Goal: Navigation & Orientation: Find specific page/section

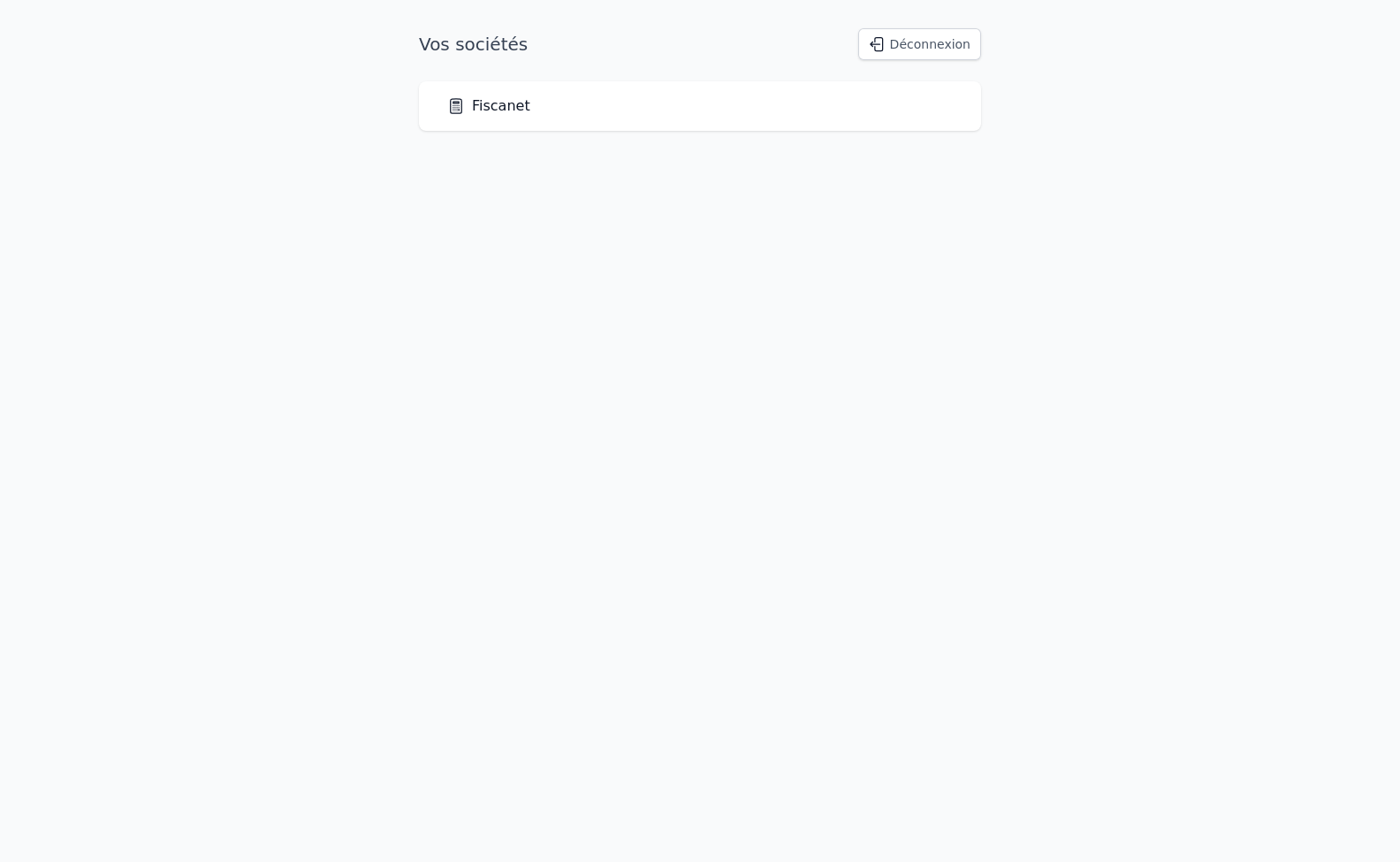
click at [485, 111] on link "Fiscanet" at bounding box center [489, 106] width 83 height 22
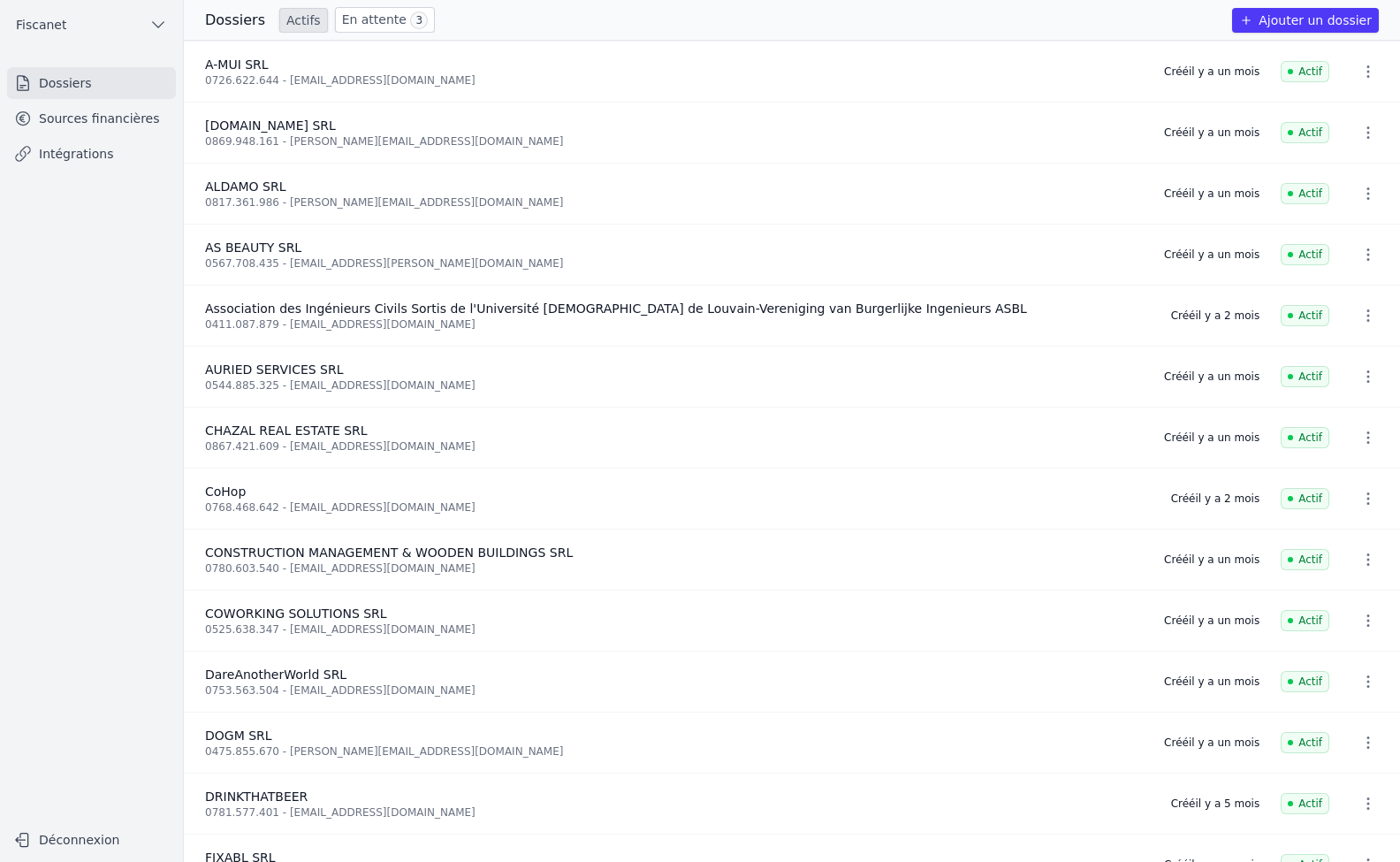
click at [55, 118] on link "Sources financières" at bounding box center [91, 119] width 169 height 31
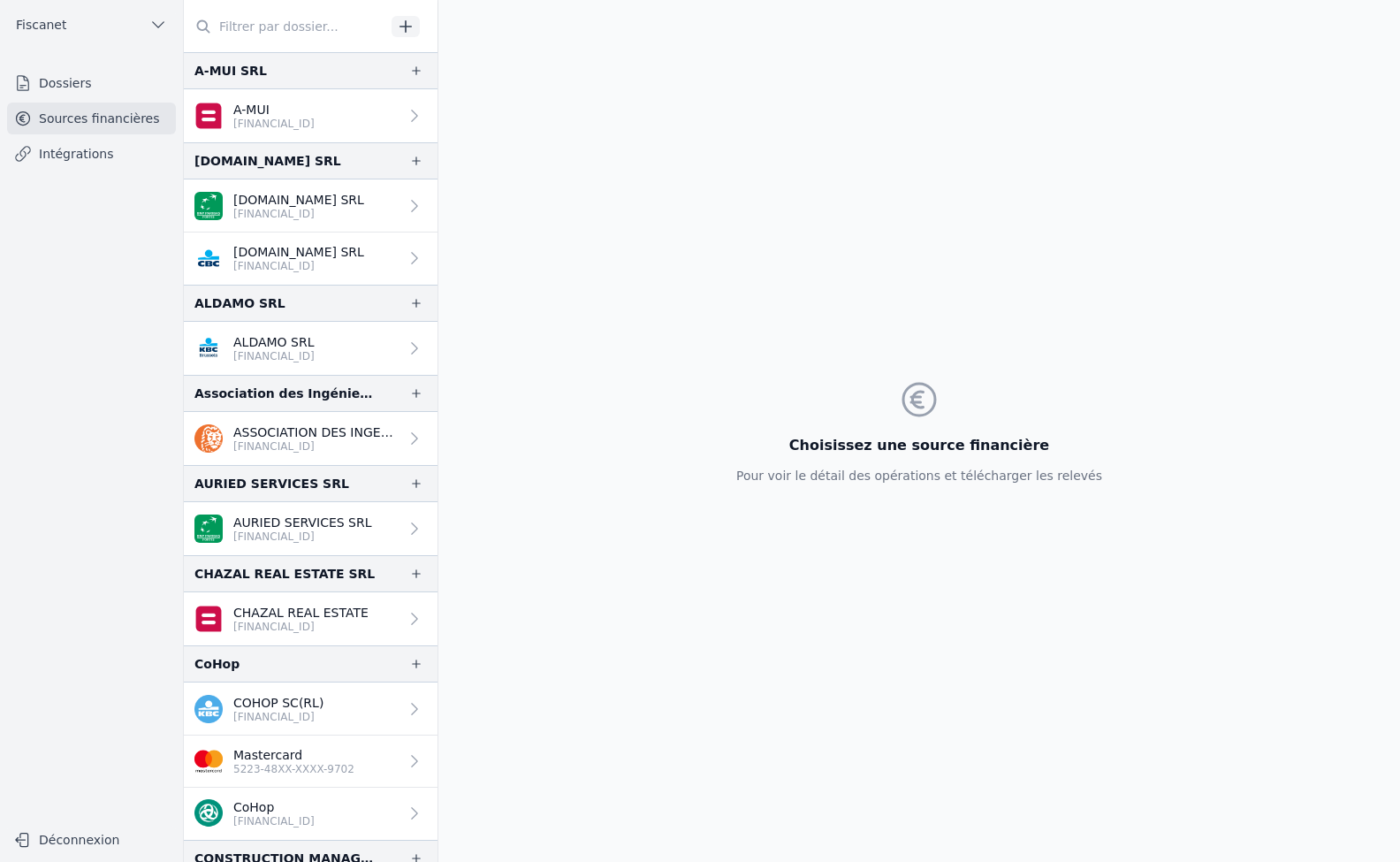
click at [70, 158] on link "Intégrations" at bounding box center [91, 154] width 169 height 31
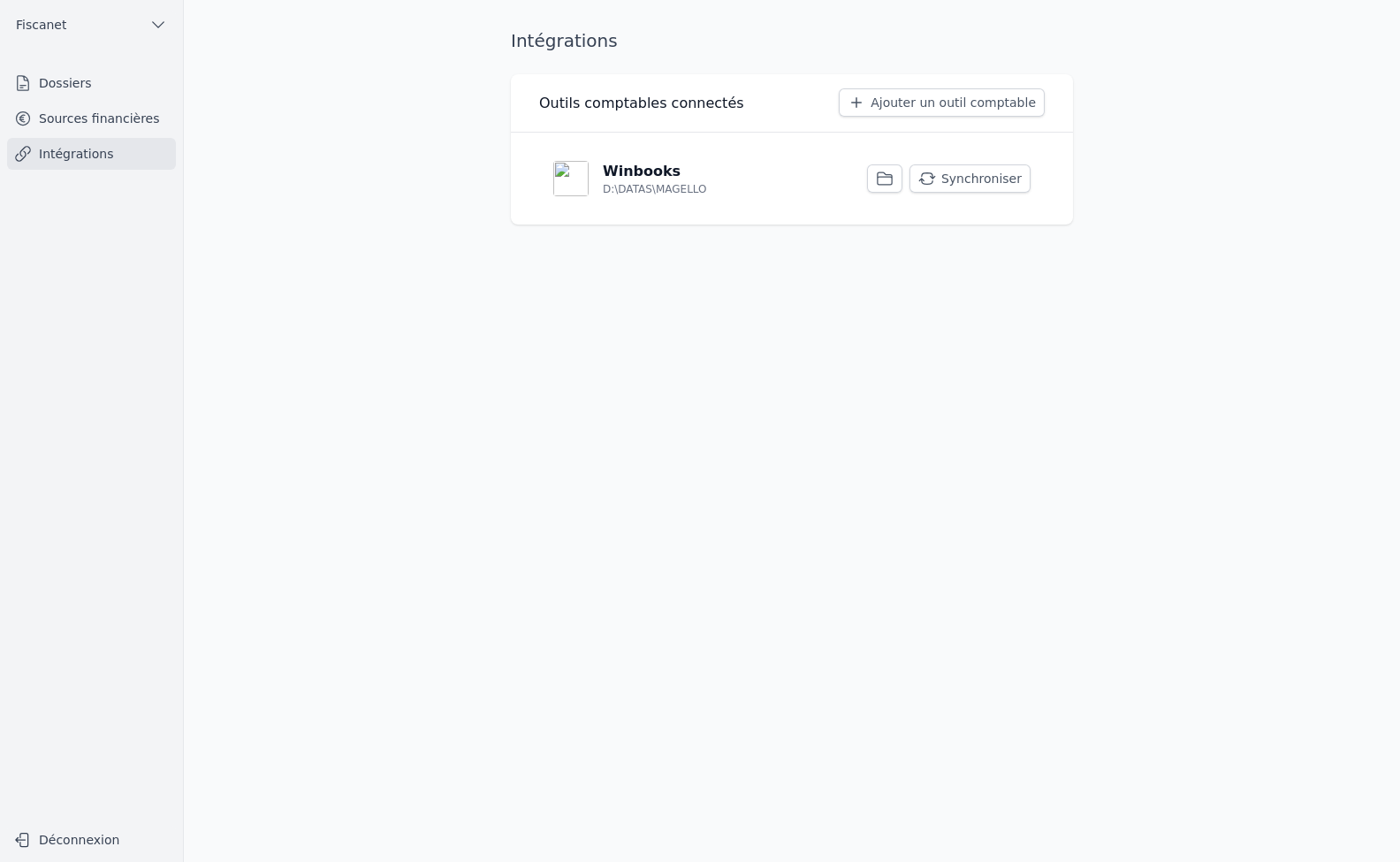
click at [84, 88] on link "Dossiers" at bounding box center [91, 83] width 169 height 31
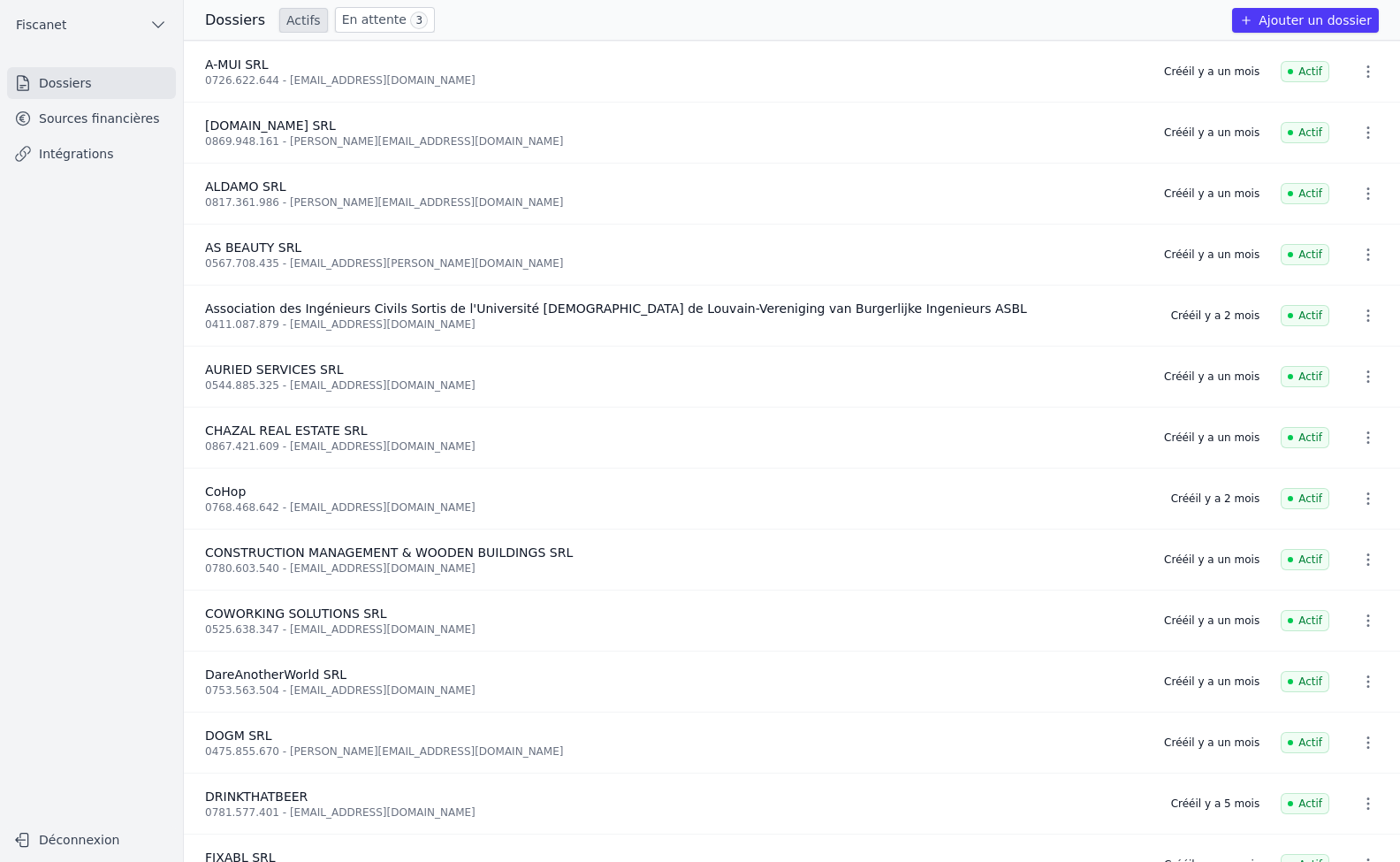
click at [367, 24] on link "En attente 3" at bounding box center [385, 20] width 100 height 25
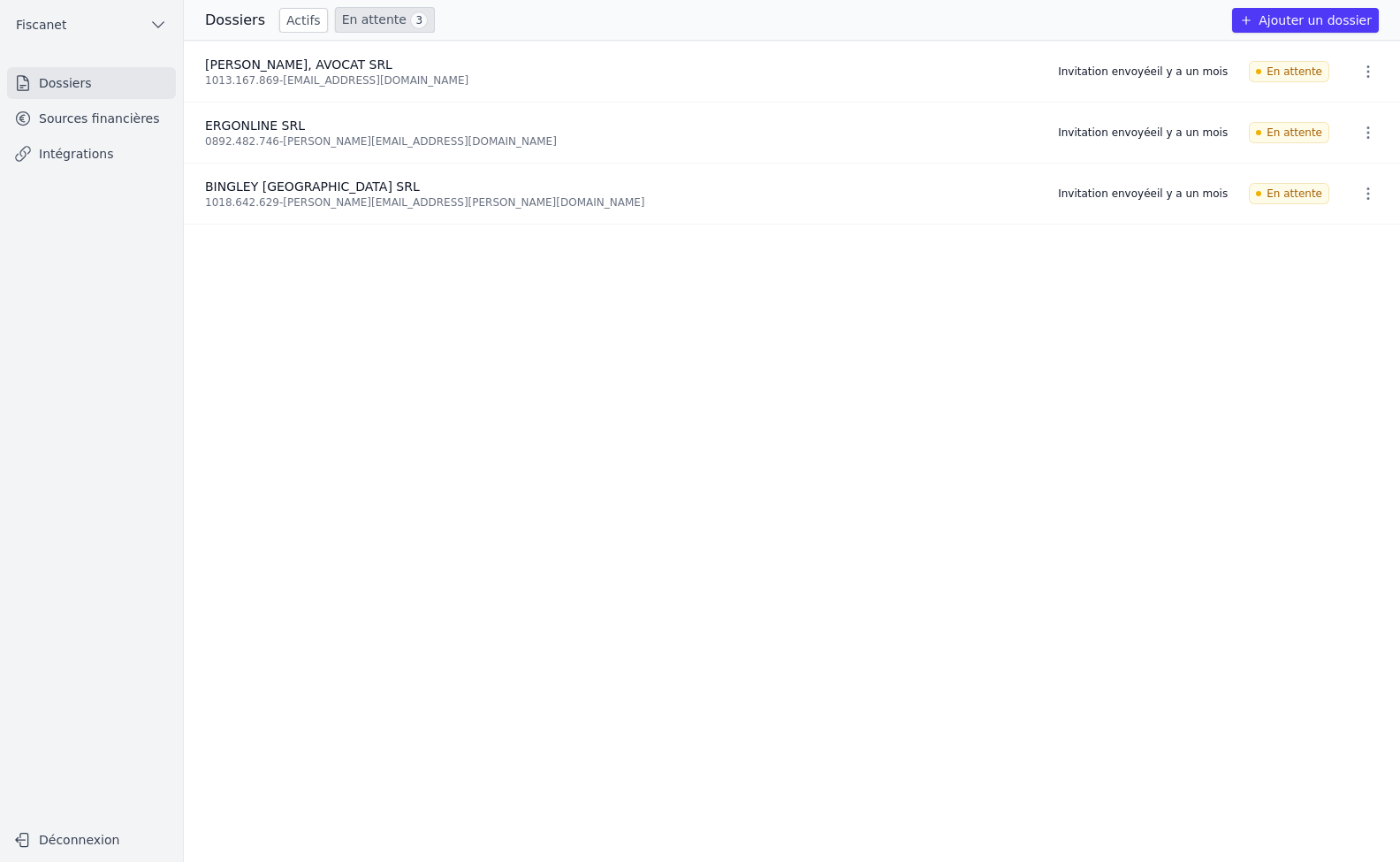
click at [47, 81] on link "Dossiers" at bounding box center [91, 83] width 169 height 31
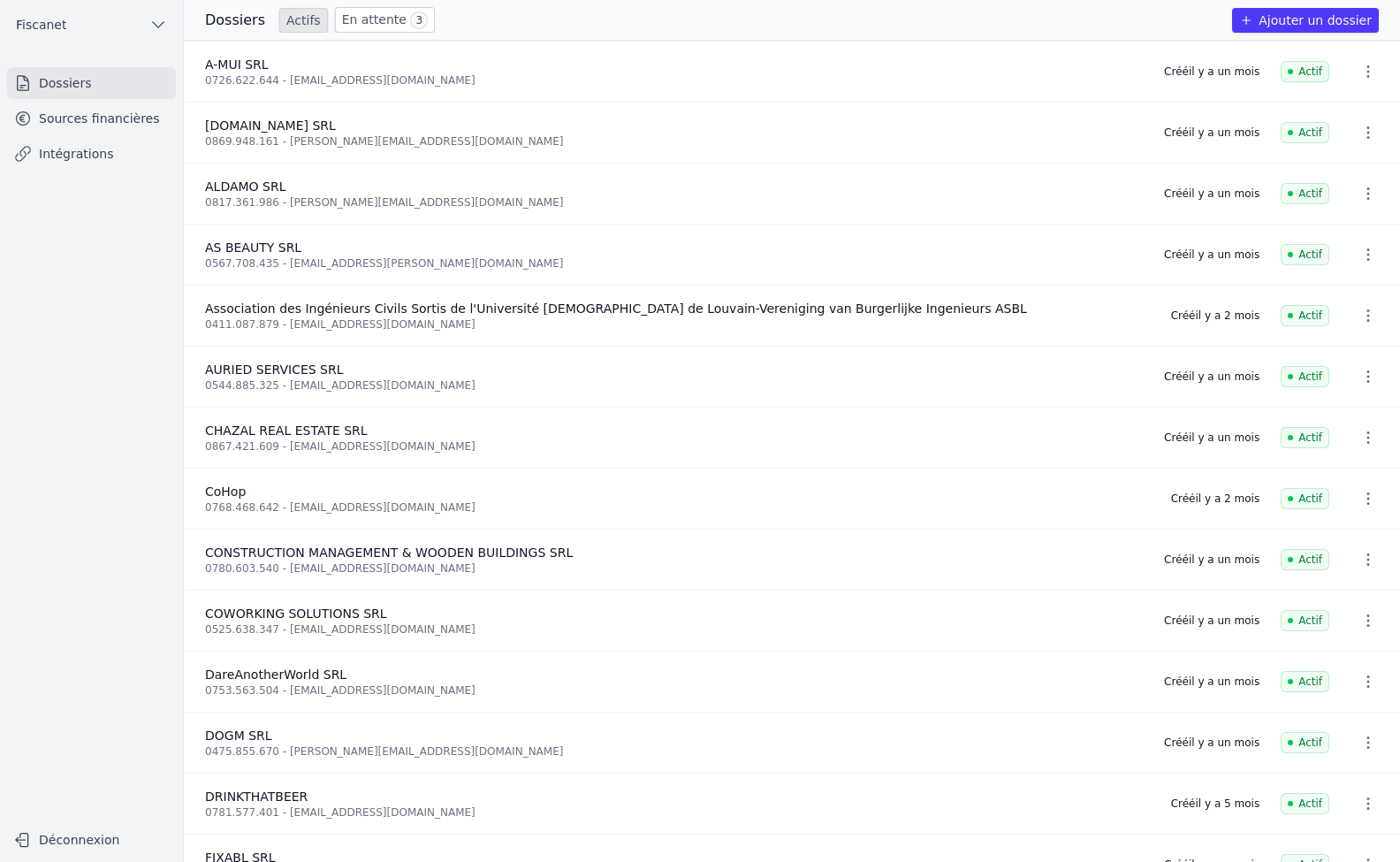
click at [85, 97] on link "Dossiers" at bounding box center [91, 83] width 169 height 31
click at [121, 123] on link "Sources financières" at bounding box center [91, 119] width 169 height 31
